Goal: Task Accomplishment & Management: Manage account settings

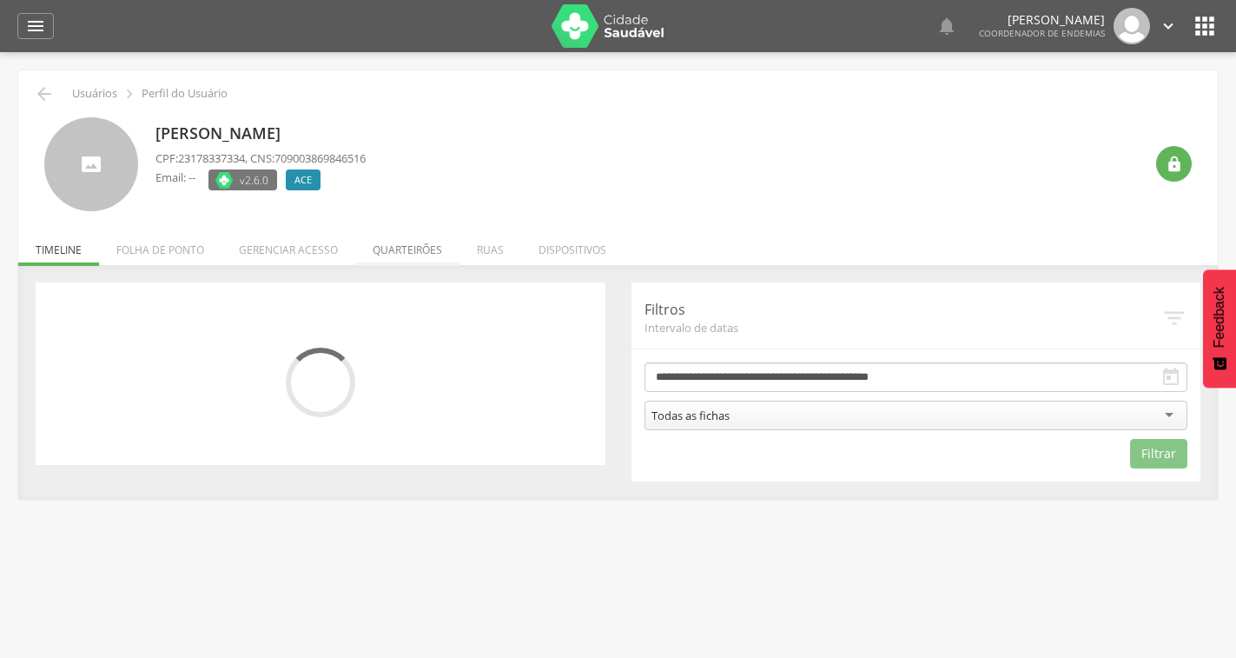
click at [419, 249] on li "Quarteirões" at bounding box center [407, 245] width 104 height 41
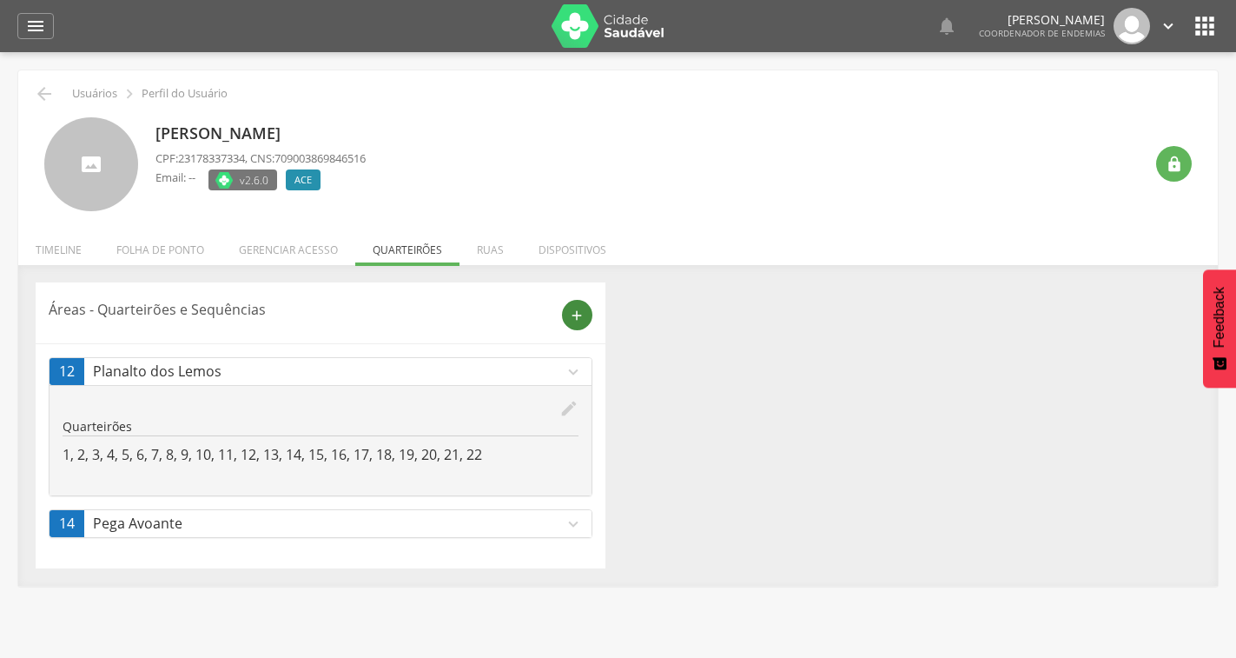
click at [583, 313] on icon "add" at bounding box center [577, 316] width 16 height 16
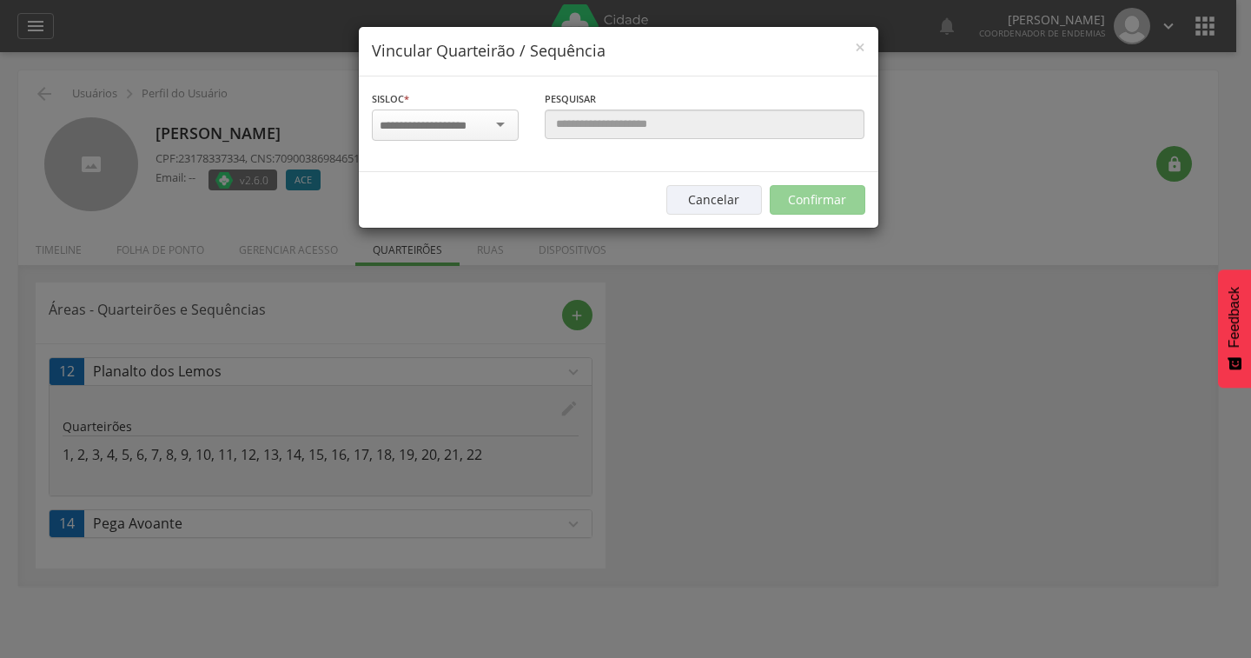
click at [499, 122] on div at bounding box center [445, 124] width 147 height 31
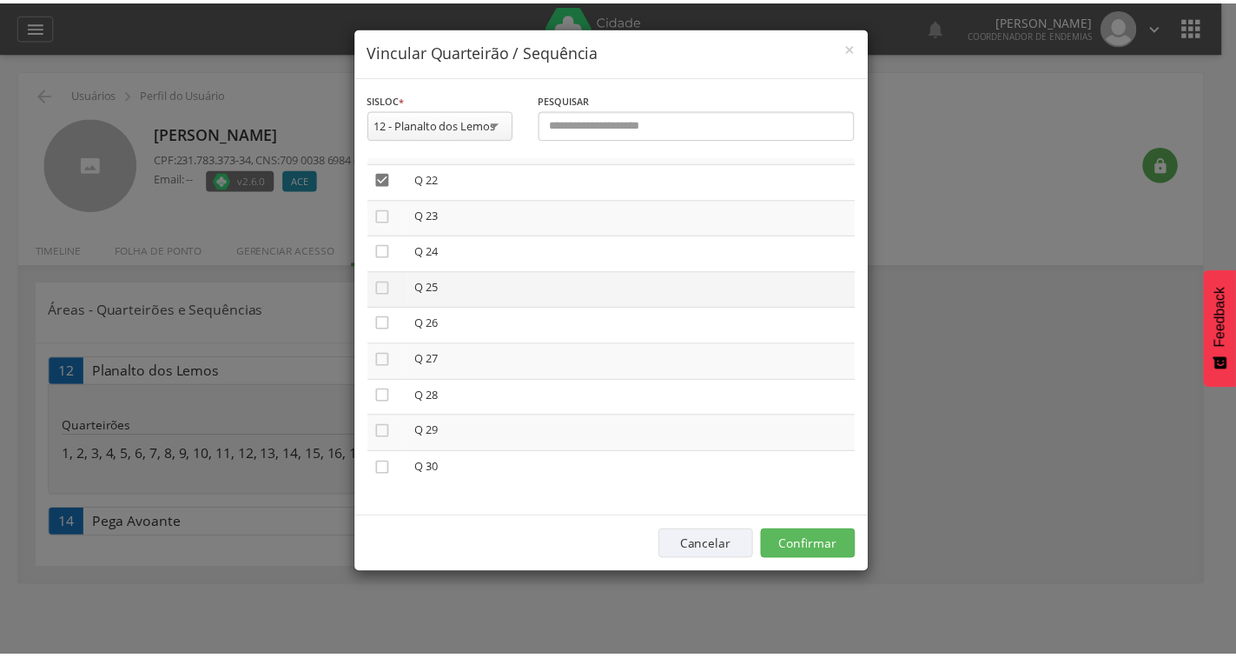
scroll to position [785, 0]
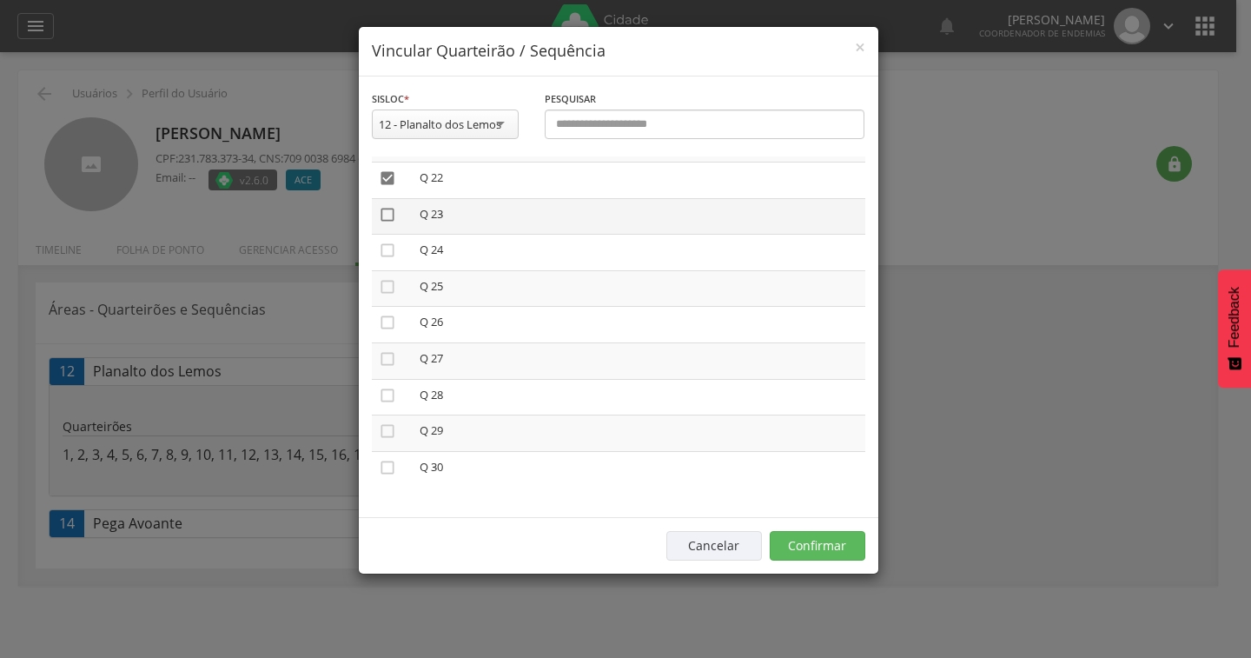
click at [388, 222] on icon "" at bounding box center [387, 214] width 17 height 17
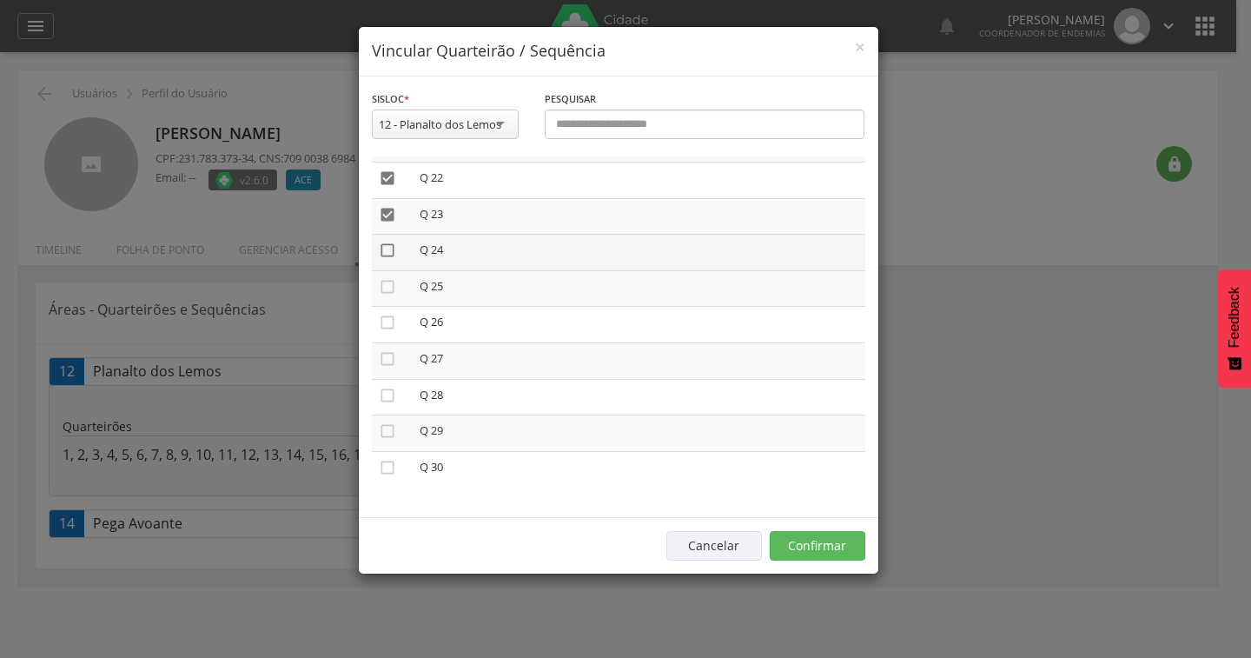
click at [392, 250] on icon "" at bounding box center [387, 250] width 17 height 17
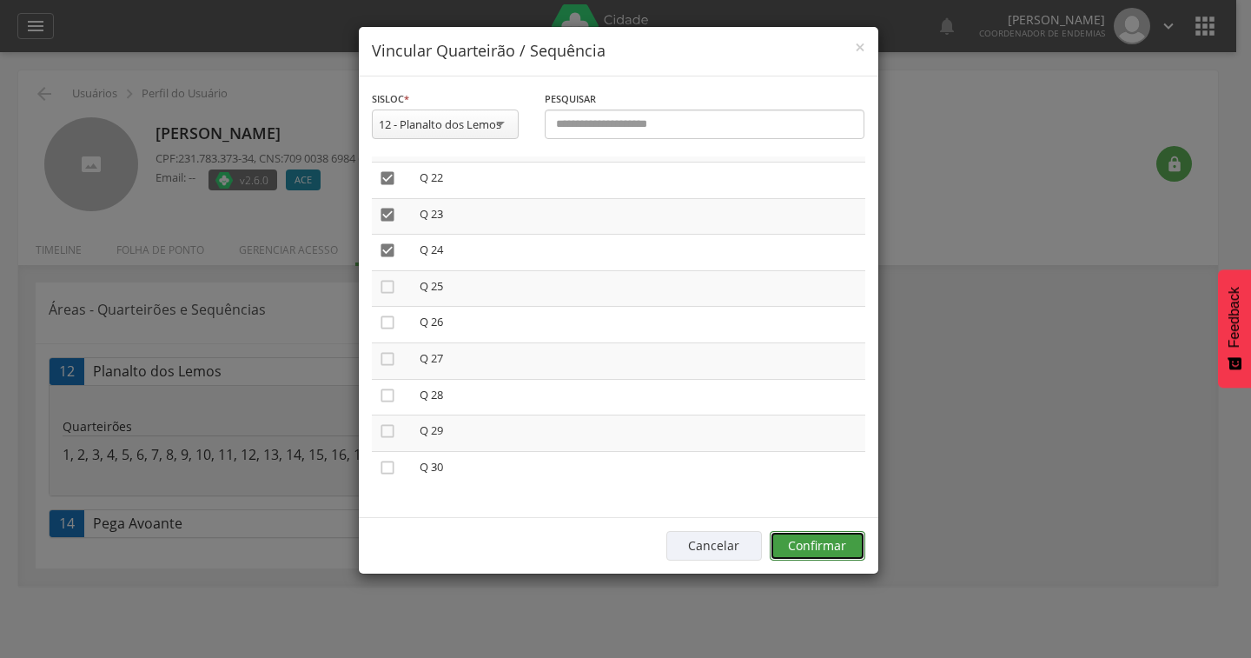
click at [826, 546] on button "Confirmar" at bounding box center [818, 546] width 96 height 30
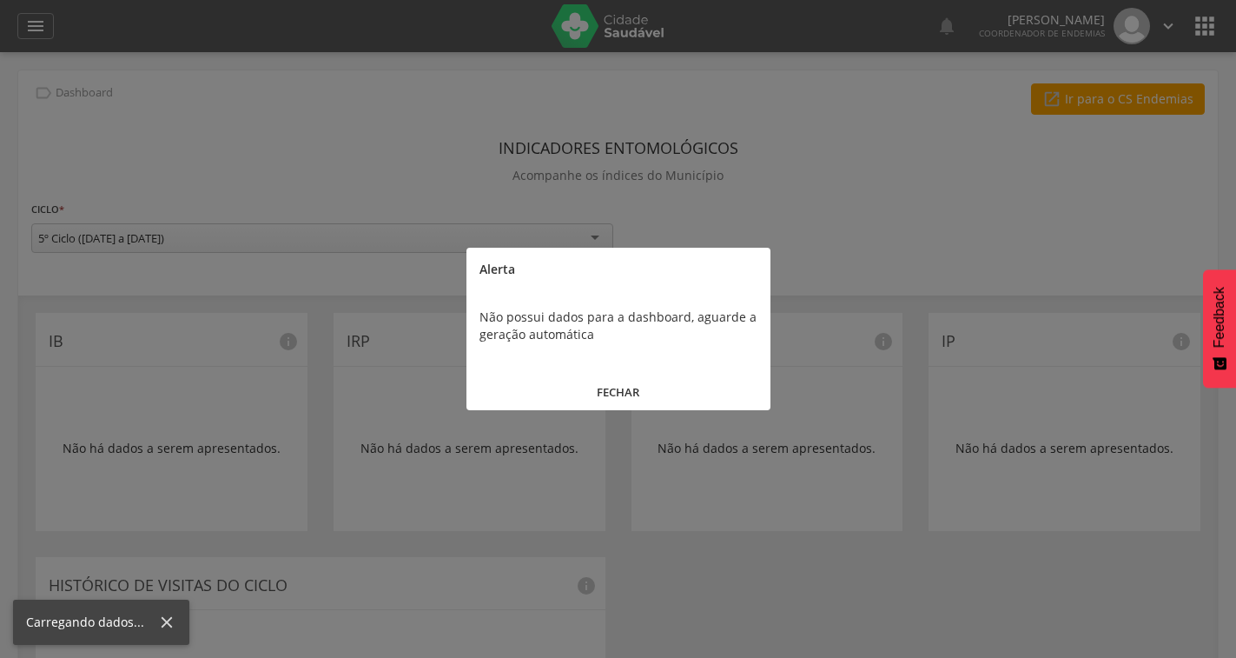
click at [612, 400] on button "FECHAR" at bounding box center [619, 392] width 304 height 37
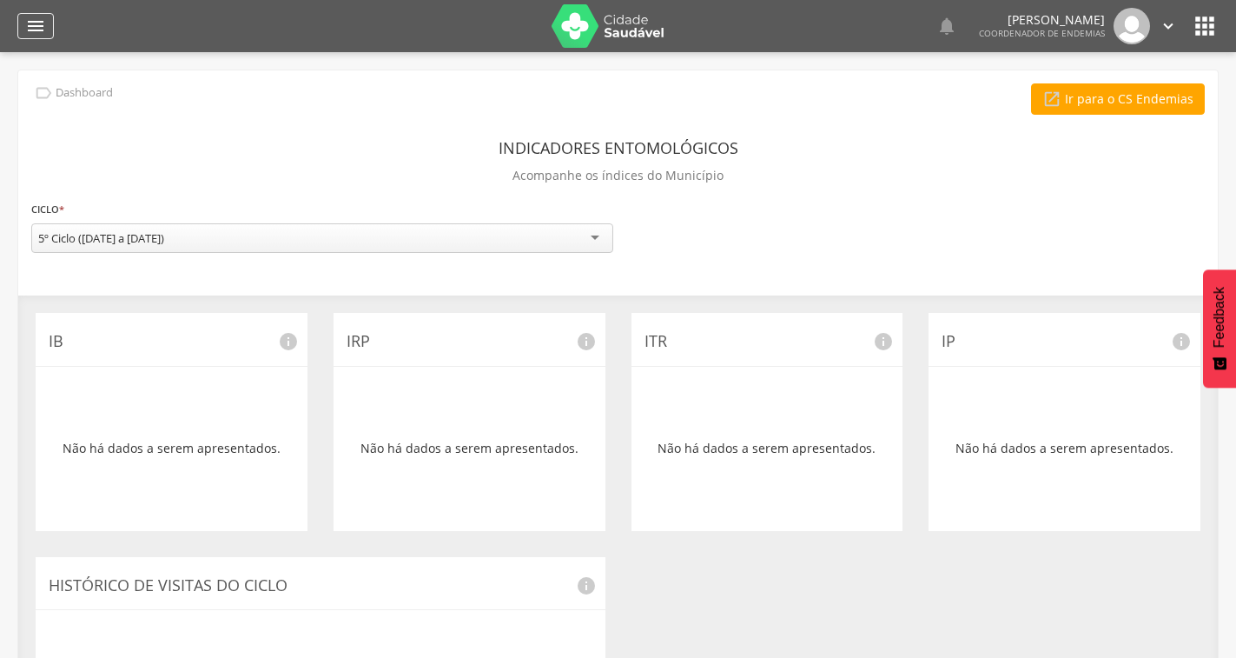
click at [45, 15] on div "" at bounding box center [35, 26] width 36 height 26
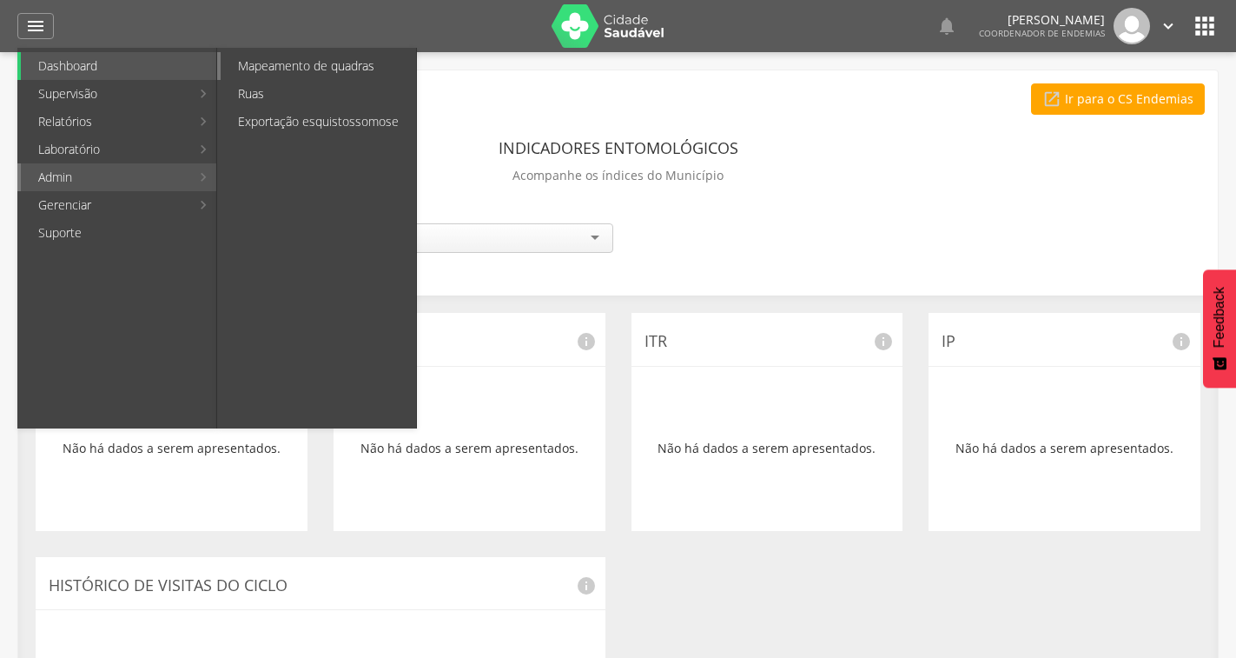
click at [347, 61] on link "Mapeamento de quadras" at bounding box center [318, 66] width 195 height 28
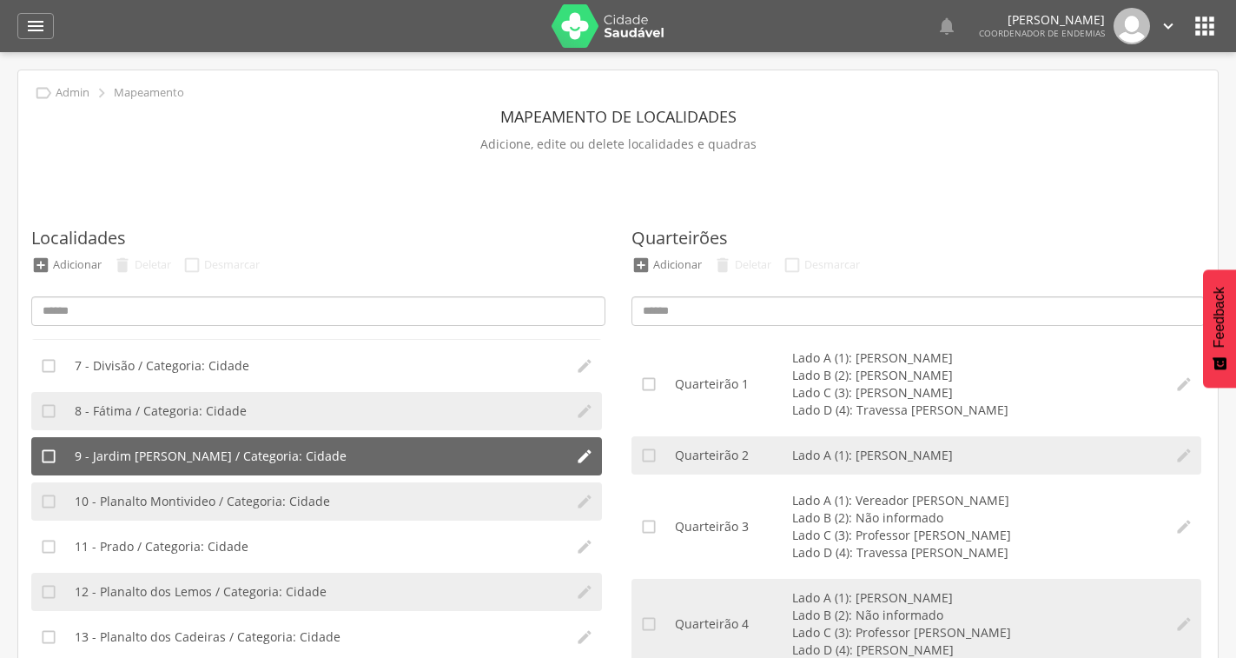
scroll to position [347, 0]
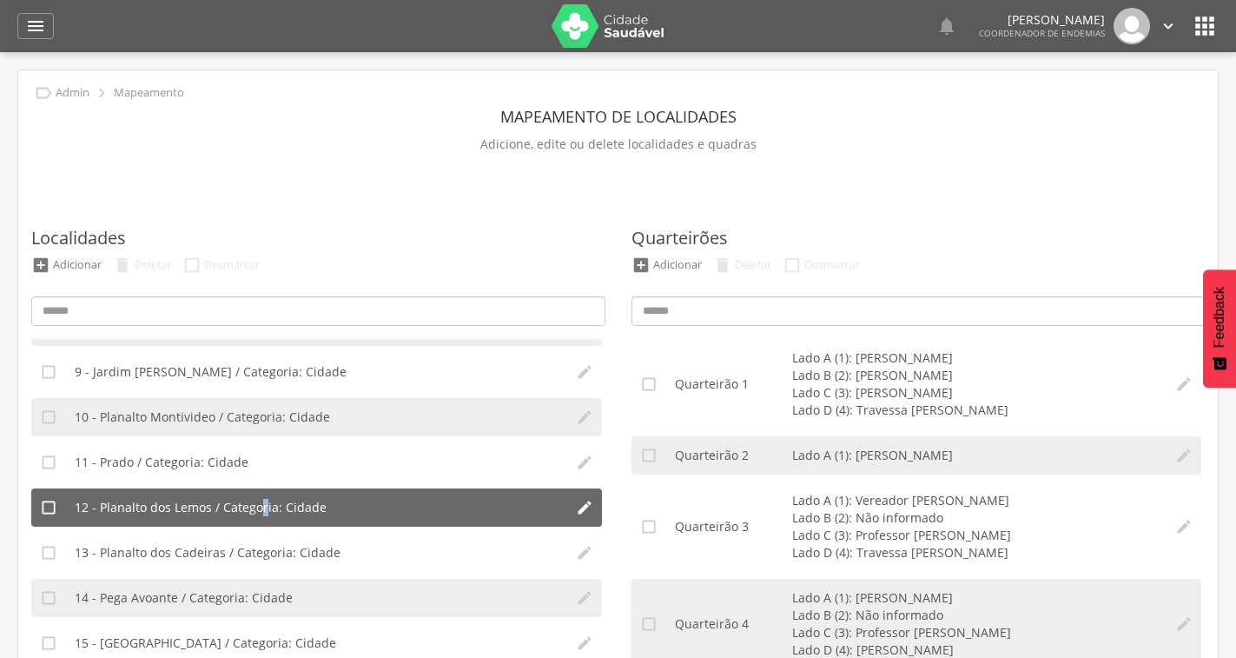
click at [262, 502] on span "12 - Planalto dos Lemos / Categoria: Cidade" at bounding box center [201, 507] width 252 height 17
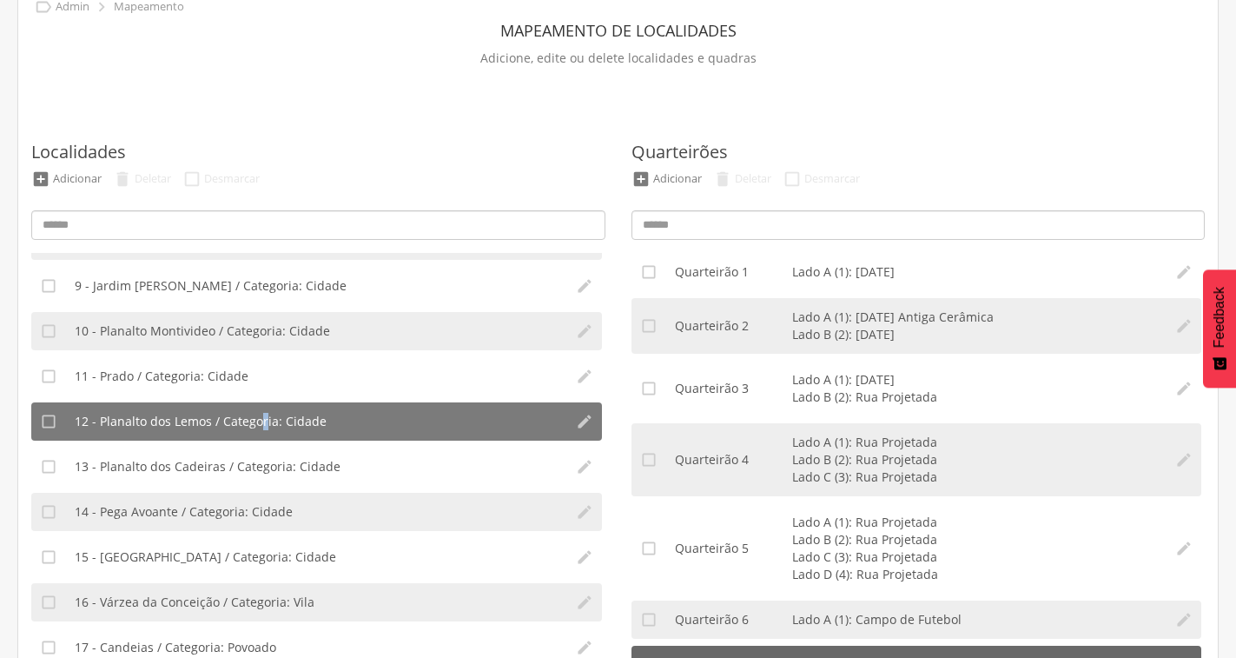
scroll to position [56, 0]
